Goal: Task Accomplishment & Management: Use online tool/utility

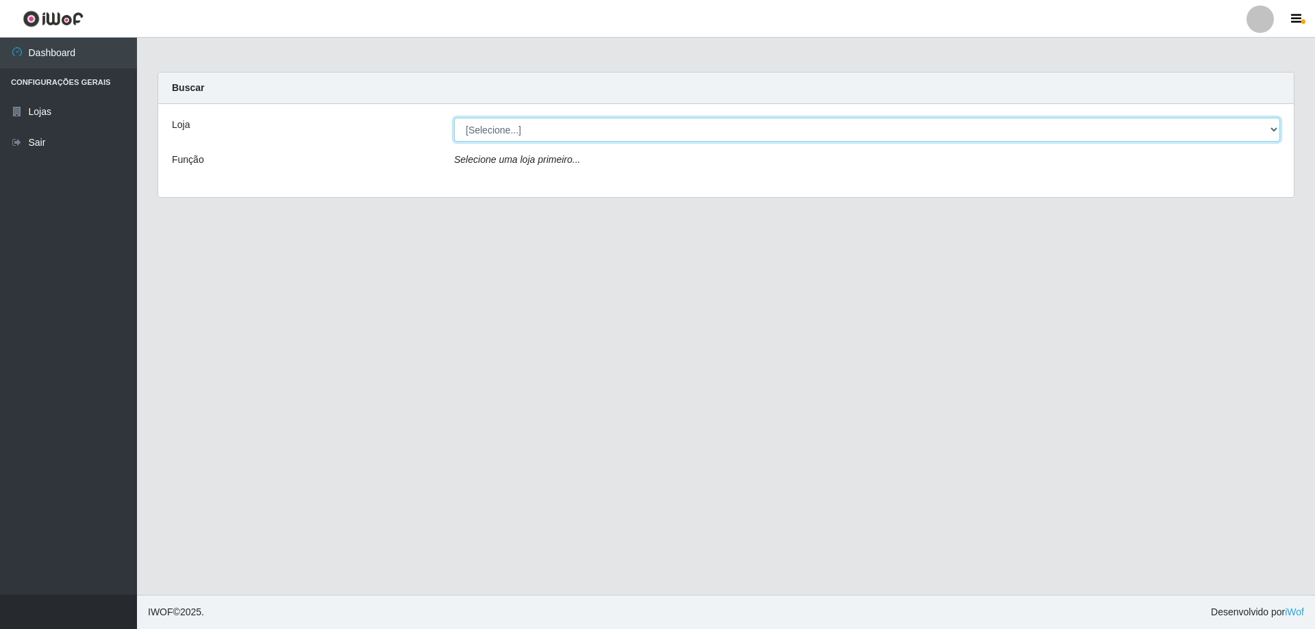
click at [459, 124] on select "[Selecione...] SuperShow Bis - Avenida 6 SuperShow [GEOGRAPHIC_DATA]" at bounding box center [867, 130] width 826 height 24
select select "60"
click at [454, 118] on select "[Selecione...] SuperShow Bis - Avenida 6 SuperShow [GEOGRAPHIC_DATA]" at bounding box center [867, 130] width 826 height 24
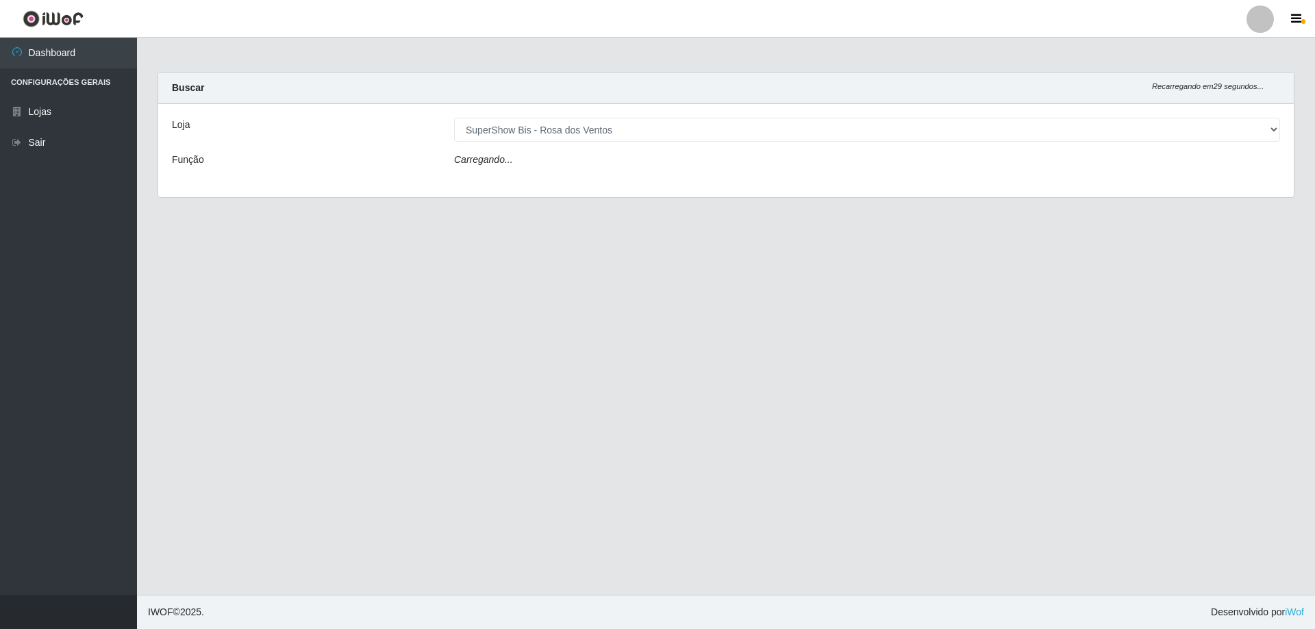
click at [456, 184] on div "Loja [Selecione...] SuperShow Bis - Avenida 6 SuperShow [GEOGRAPHIC_DATA] Funçã…" at bounding box center [726, 150] width 1136 height 93
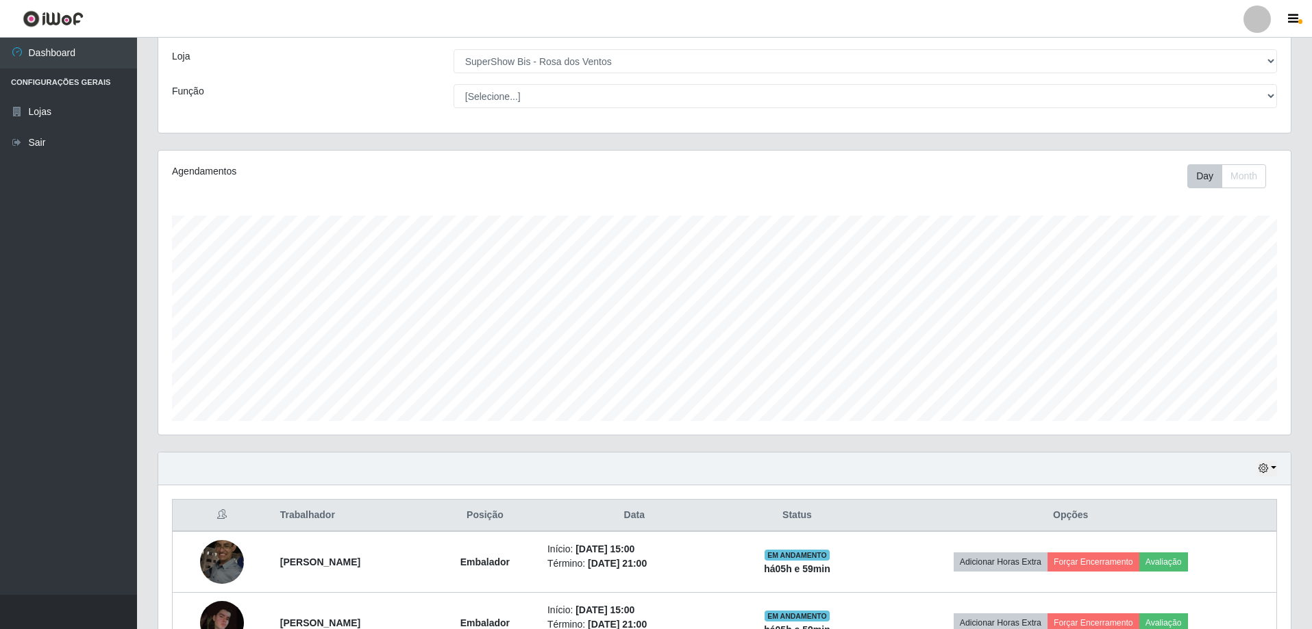
scroll to position [219, 0]
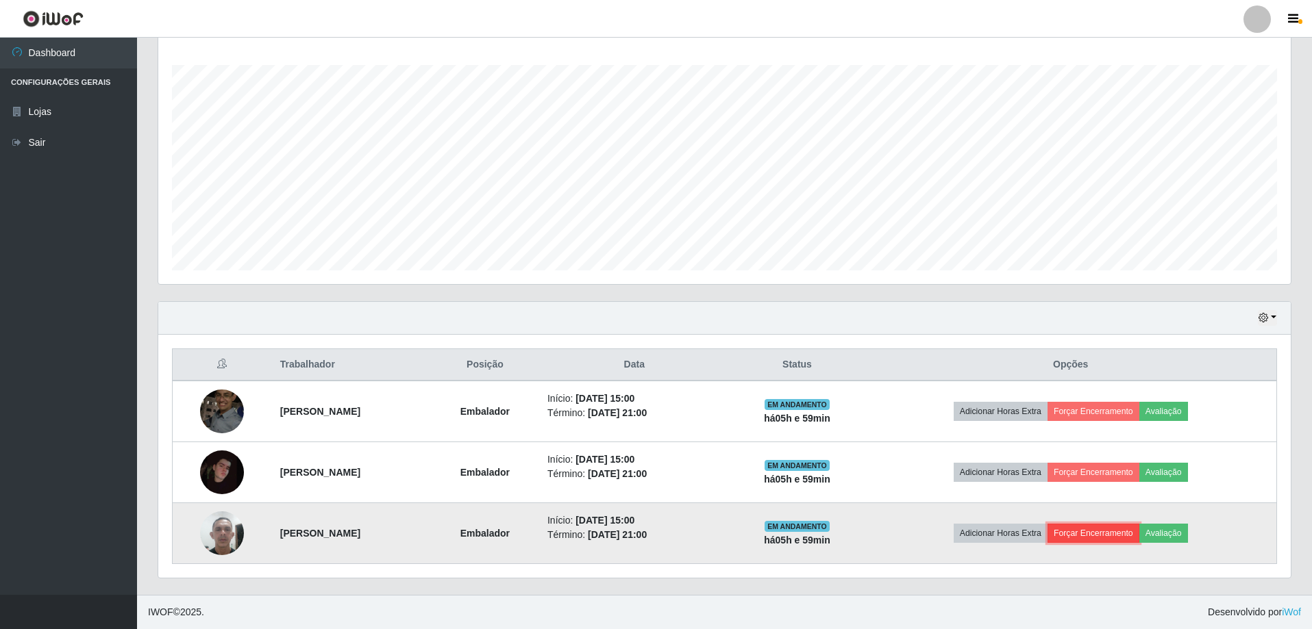
click at [1116, 539] on button "Forçar Encerramento" at bounding box center [1093, 533] width 92 height 19
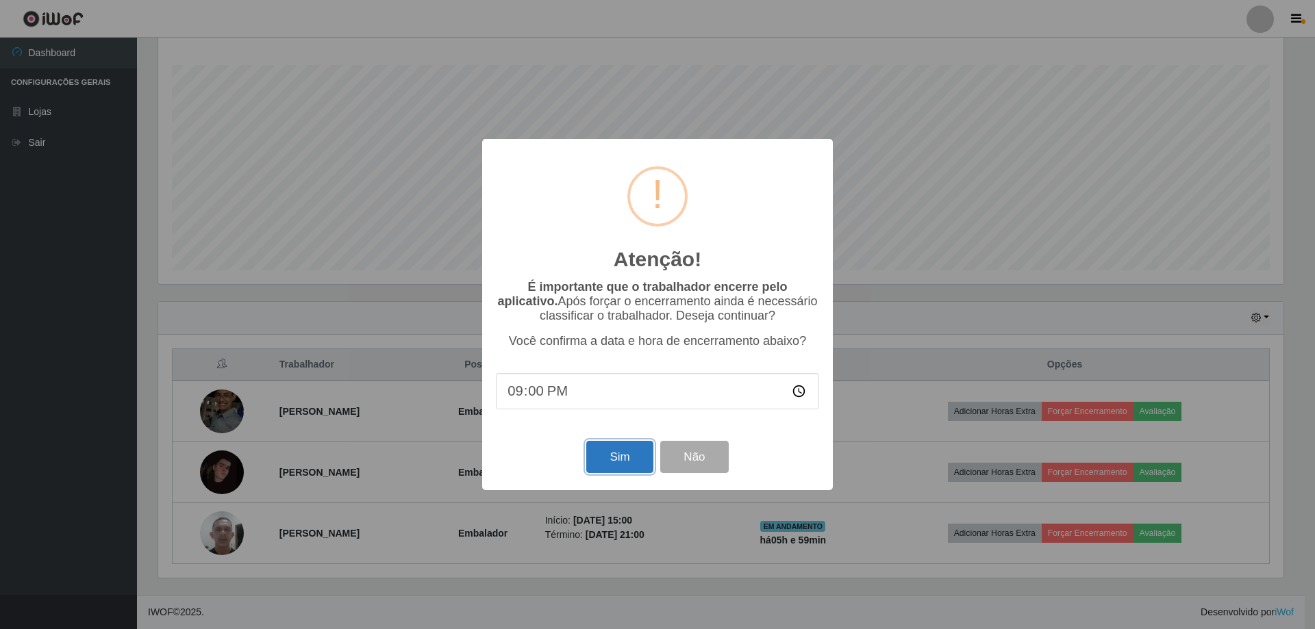
click at [622, 465] on button "Sim" at bounding box center [619, 457] width 66 height 32
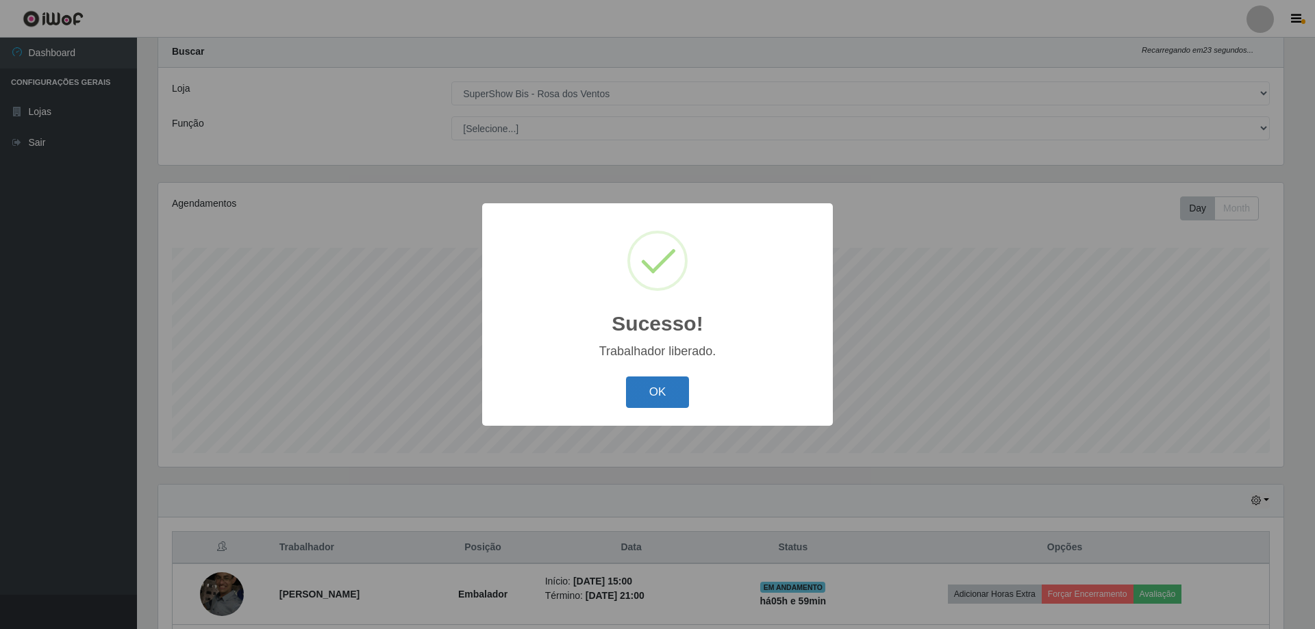
click at [655, 393] on button "OK" at bounding box center [658, 393] width 64 height 32
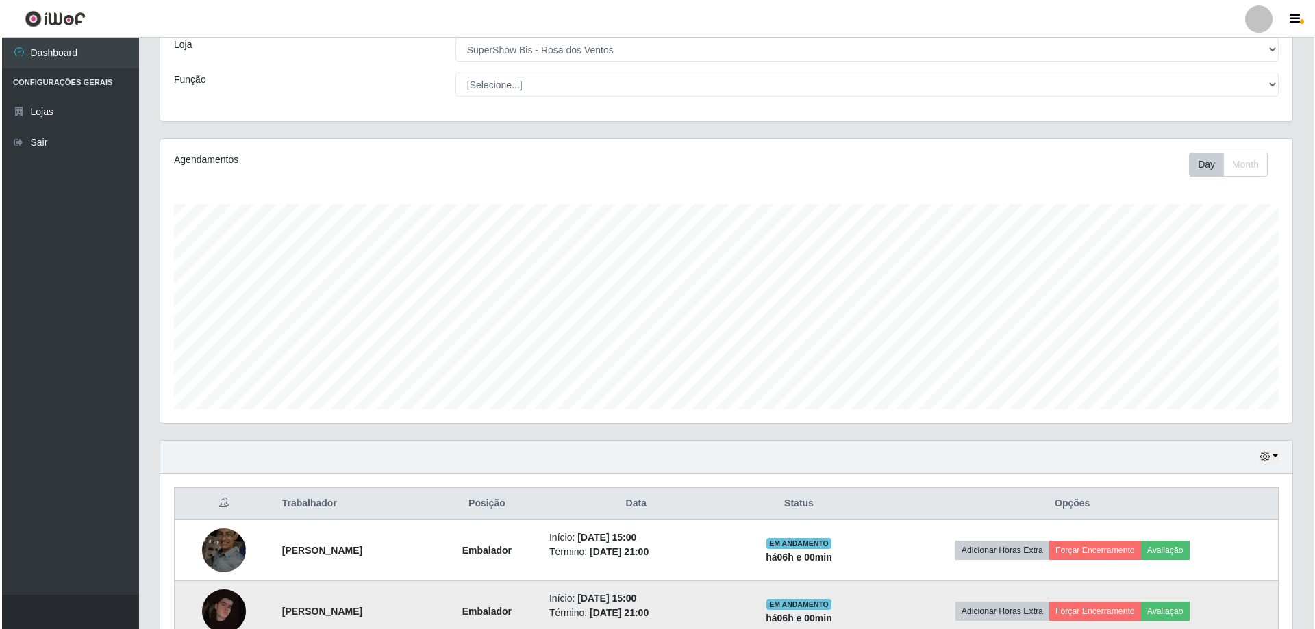
scroll to position [158, 0]
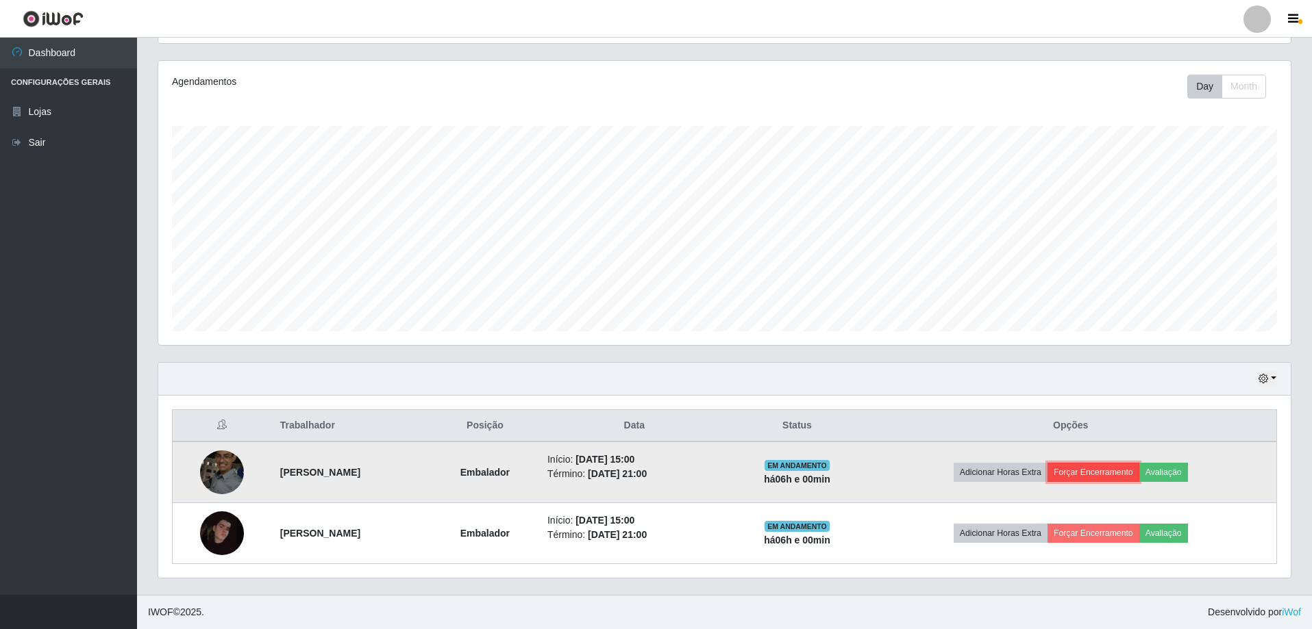
click at [1108, 471] on button "Forçar Encerramento" at bounding box center [1093, 472] width 92 height 19
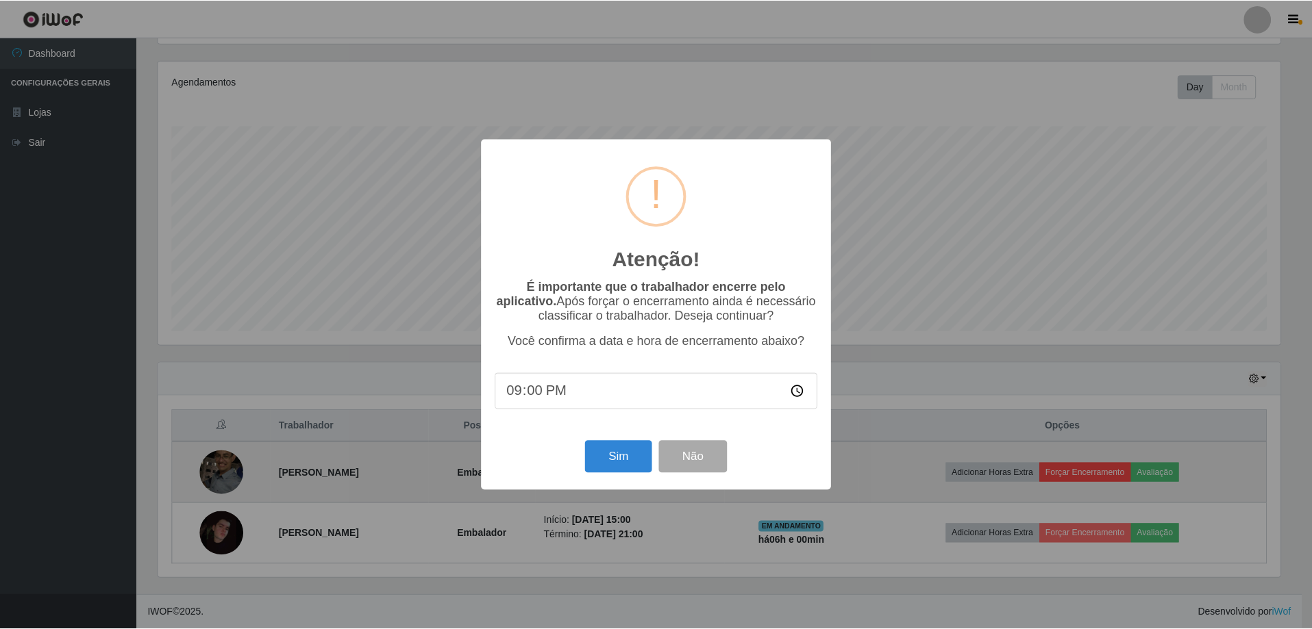
scroll to position [284, 1125]
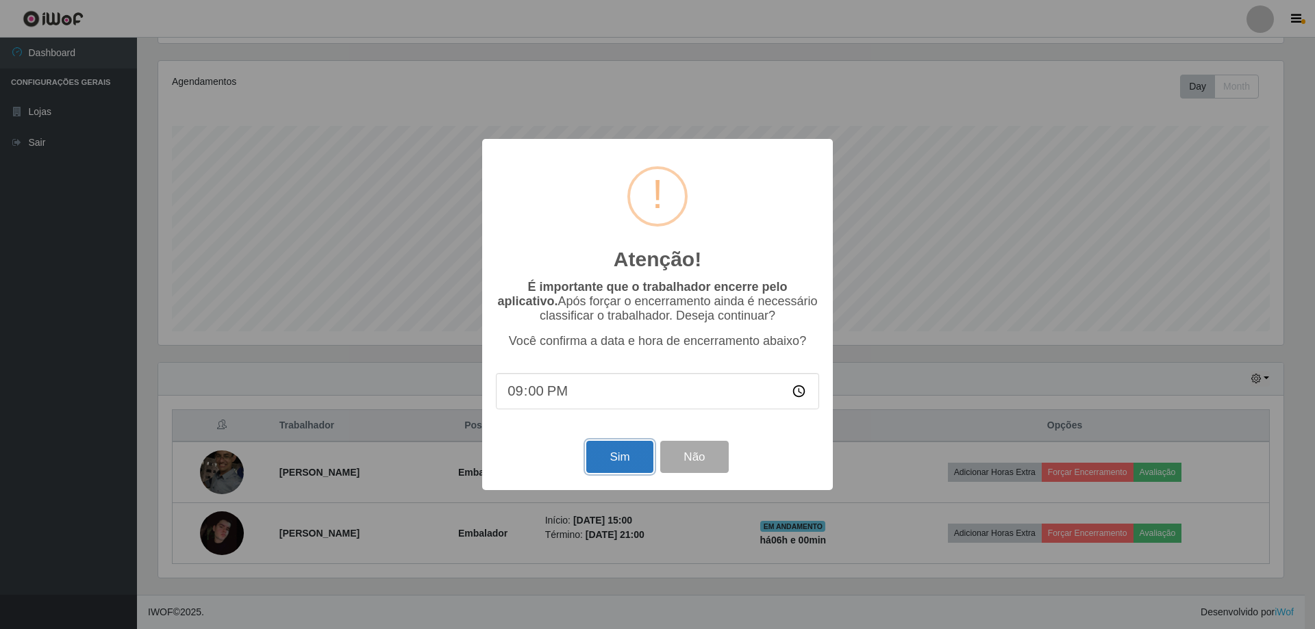
click at [590, 459] on button "Sim" at bounding box center [619, 457] width 66 height 32
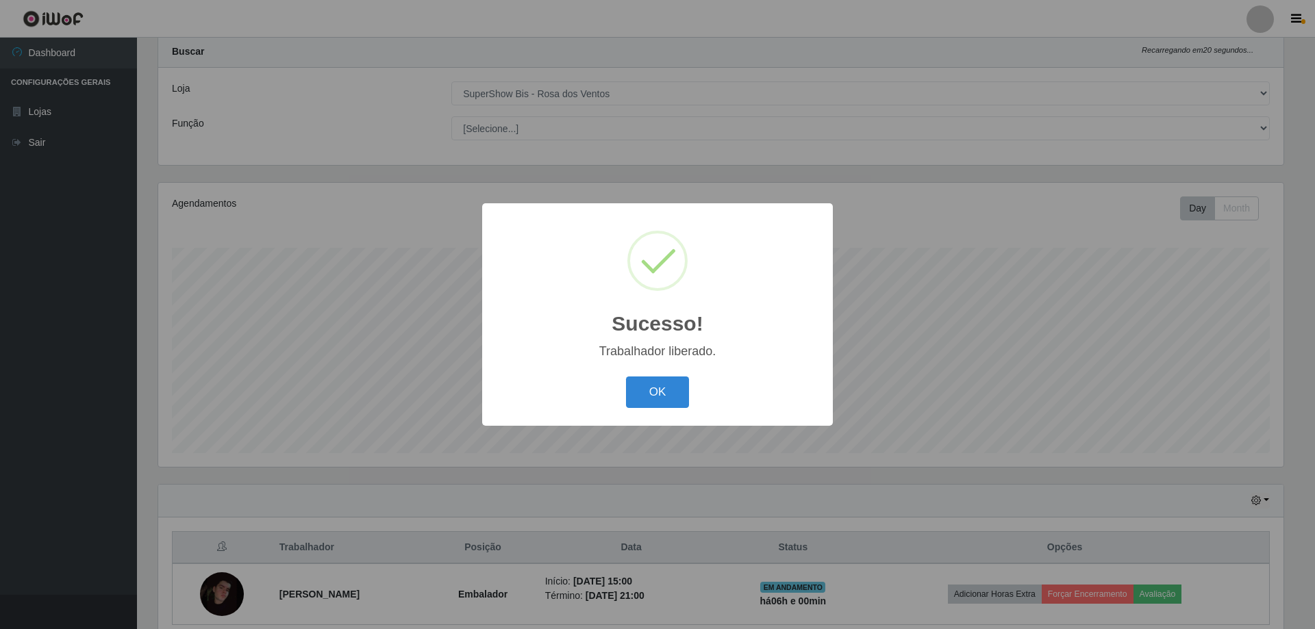
click at [623, 392] on div "OK Cancel" at bounding box center [657, 392] width 323 height 39
drag, startPoint x: 681, startPoint y: 392, endPoint x: 679, endPoint y: 342, distance: 50.7
click at [680, 392] on button "OK" at bounding box center [658, 393] width 64 height 32
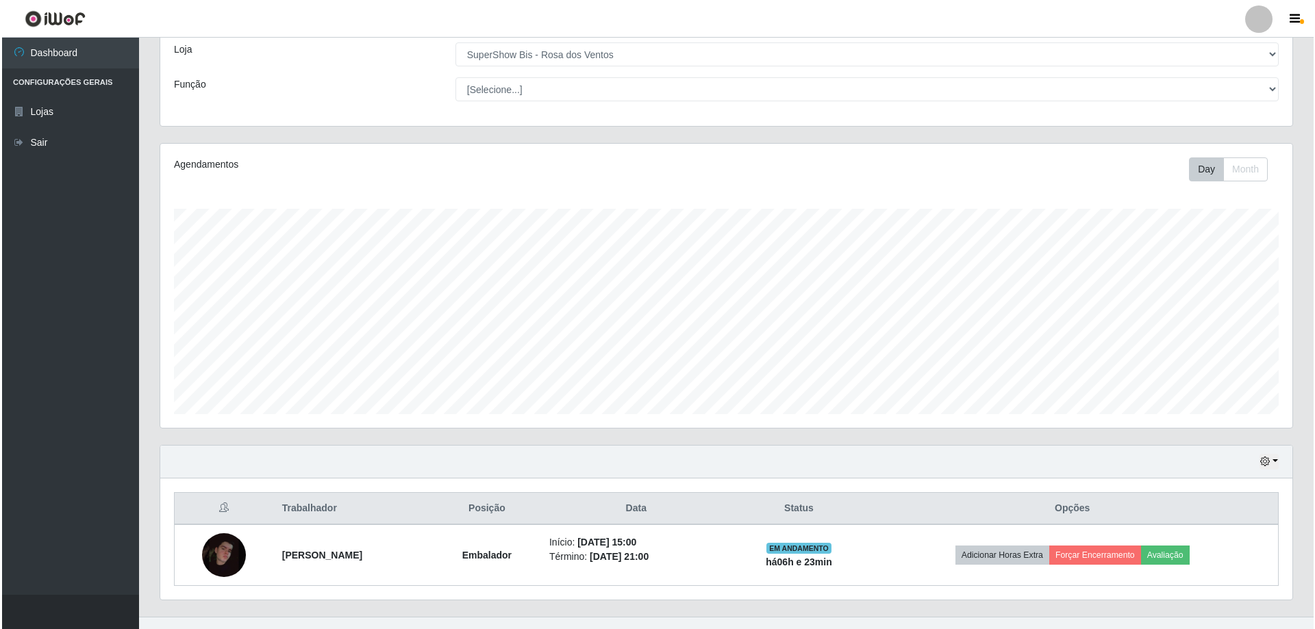
scroll to position [97, 0]
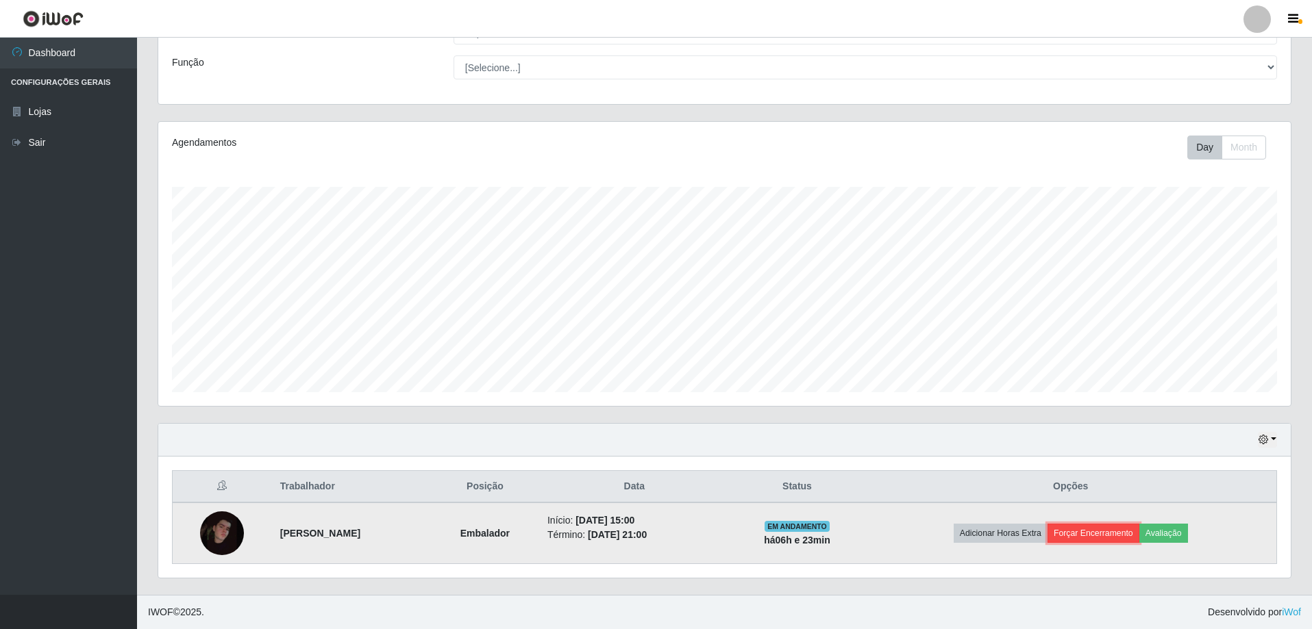
click at [1125, 536] on button "Forçar Encerramento" at bounding box center [1093, 533] width 92 height 19
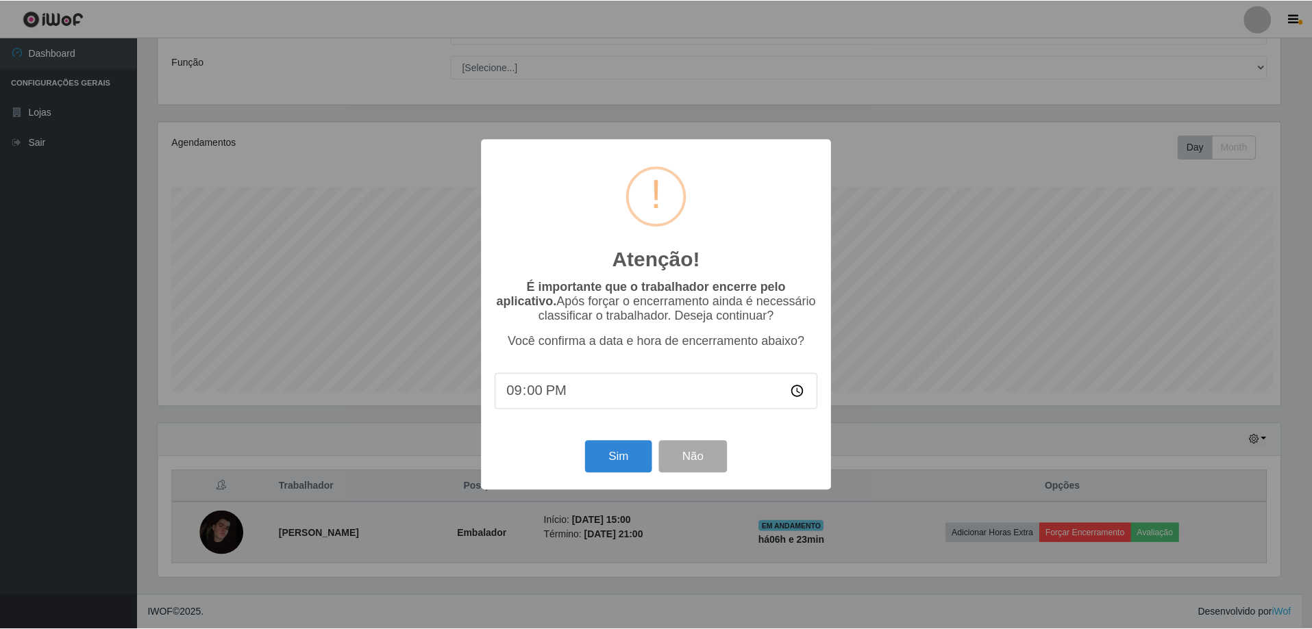
scroll to position [284, 1125]
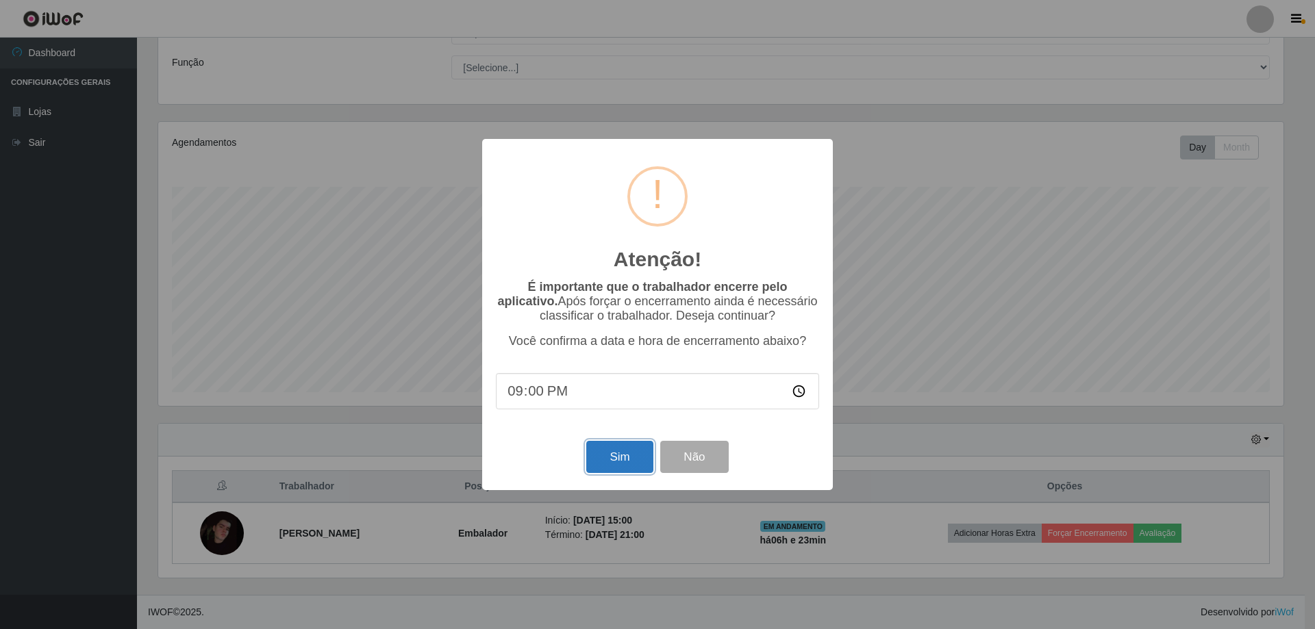
click at [615, 468] on button "Sim" at bounding box center [619, 457] width 66 height 32
